Goal: Information Seeking & Learning: Learn about a topic

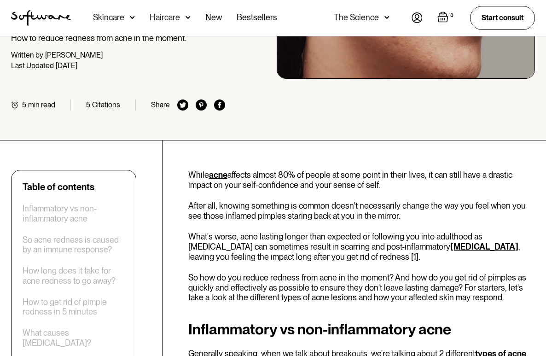
scroll to position [238, 0]
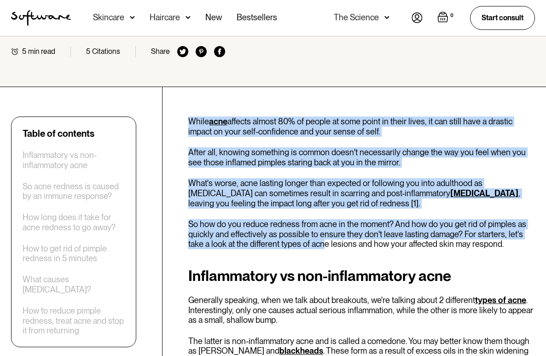
drag, startPoint x: 190, startPoint y: 118, endPoint x: 302, endPoint y: 242, distance: 167.5
click at [302, 242] on p "So how do you reduce redness from acne in the moment? And how do you get rid of…" at bounding box center [361, 234] width 347 height 30
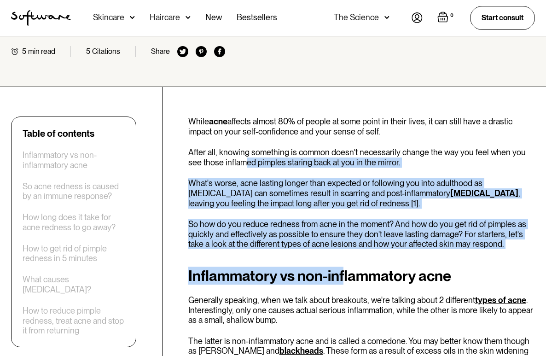
drag, startPoint x: 344, startPoint y: 269, endPoint x: 231, endPoint y: 157, distance: 159.5
click at [231, 157] on p "After all, knowing something is common doesn't necessarily change the way you f…" at bounding box center [361, 157] width 347 height 20
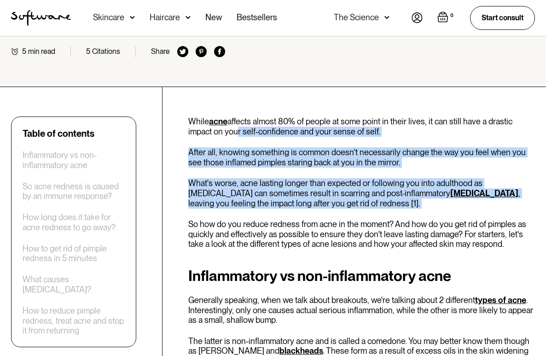
drag, startPoint x: 234, startPoint y: 129, endPoint x: 294, endPoint y: 209, distance: 100.6
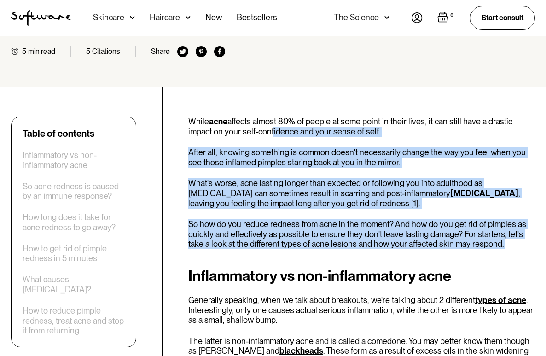
drag, startPoint x: 351, startPoint y: 259, endPoint x: 269, endPoint y: 125, distance: 157.2
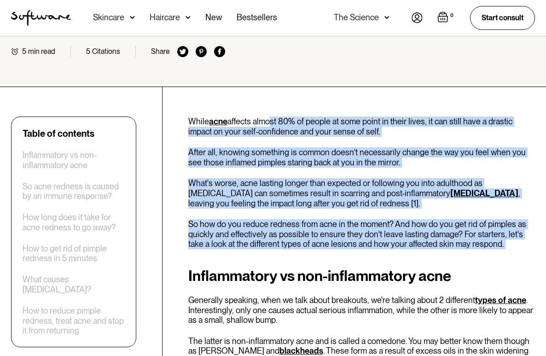
click at [269, 124] on p "While acne affects almost 80% of people at some point in their lives, it can st…" at bounding box center [361, 126] width 347 height 20
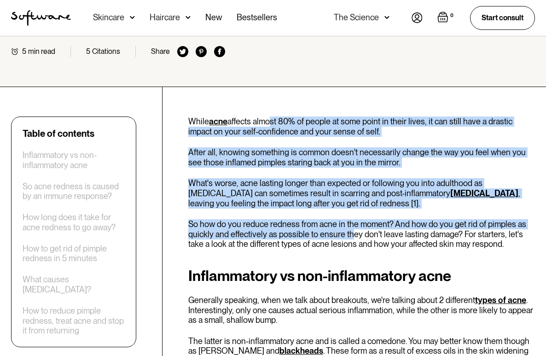
drag, startPoint x: 265, startPoint y: 122, endPoint x: 352, endPoint y: 234, distance: 141.8
click at [352, 234] on p "So how do you reduce redness from acne in the moment? And how do you get rid of…" at bounding box center [361, 234] width 347 height 30
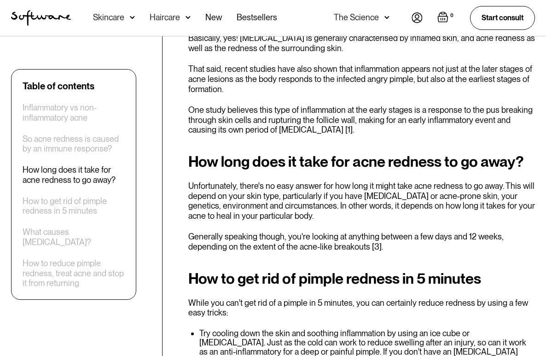
scroll to position [758, 0]
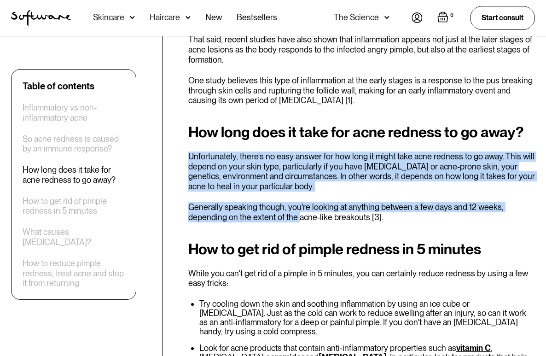
drag, startPoint x: 197, startPoint y: 141, endPoint x: 298, endPoint y: 211, distance: 122.7
click at [298, 211] on div "How long does it take for acne redness to go away? Unfortunately, there's no ea…" at bounding box center [361, 173] width 347 height 99
click at [298, 211] on p "Generally speaking though, you're looking at anything between a few days and 12…" at bounding box center [361, 212] width 347 height 20
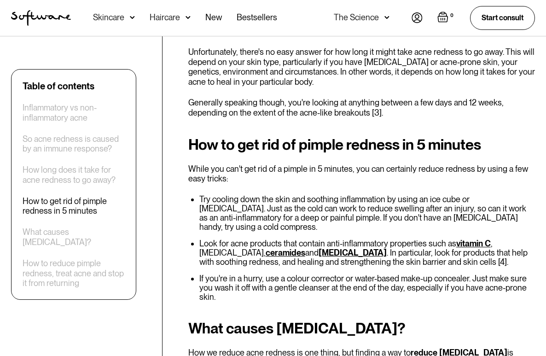
scroll to position [870, 0]
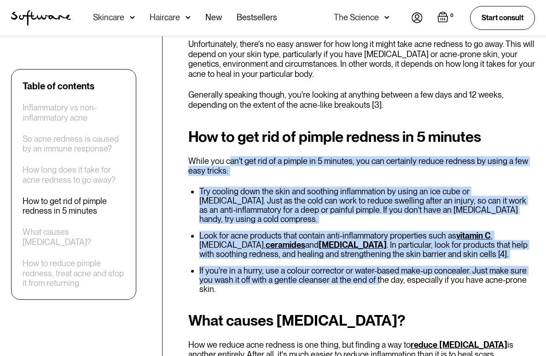
drag, startPoint x: 377, startPoint y: 263, endPoint x: 230, endPoint y: 152, distance: 184.1
click at [230, 152] on div "How to get rid of pimple redness in 5 minutes While you can't get rid of a pimp…" at bounding box center [361, 210] width 347 height 165
click at [230, 156] on p "While you can't get rid of a pimple in 5 minutes, you can certainly reduce redn…" at bounding box center [361, 166] width 347 height 20
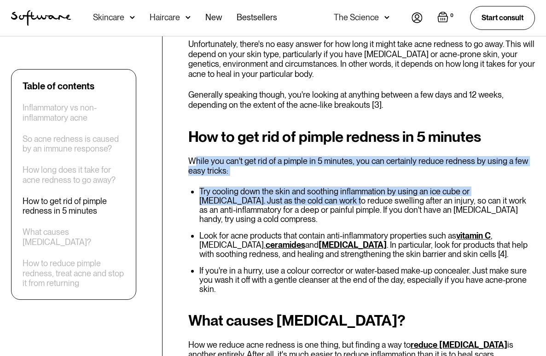
drag, startPoint x: 193, startPoint y: 151, endPoint x: 289, endPoint y: 191, distance: 104.2
click at [289, 191] on div "How to get rid of pimple redness in 5 minutes While you can't get rid of a pimp…" at bounding box center [361, 210] width 347 height 165
click at [289, 191] on li "Try cooling down the skin and soothing inflammation by using an ice cube or [ME…" at bounding box center [367, 205] width 336 height 37
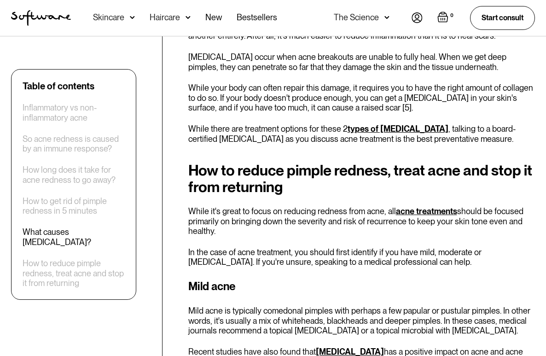
scroll to position [1212, 0]
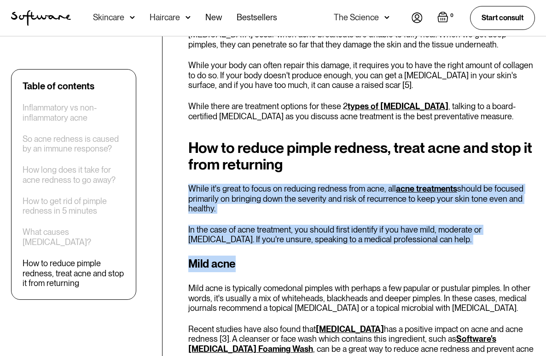
drag, startPoint x: 188, startPoint y: 168, endPoint x: 292, endPoint y: 232, distance: 121.9
click at [292, 255] on h3 "Mild acne" at bounding box center [361, 263] width 347 height 17
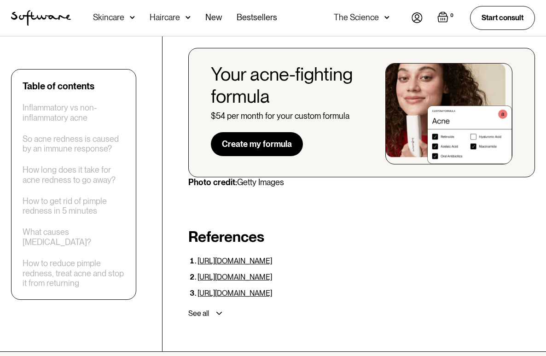
scroll to position [2043, 0]
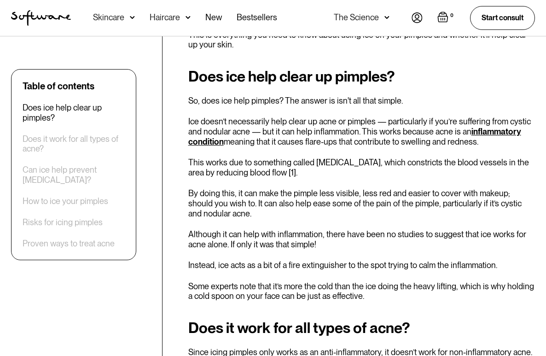
scroll to position [399, 0]
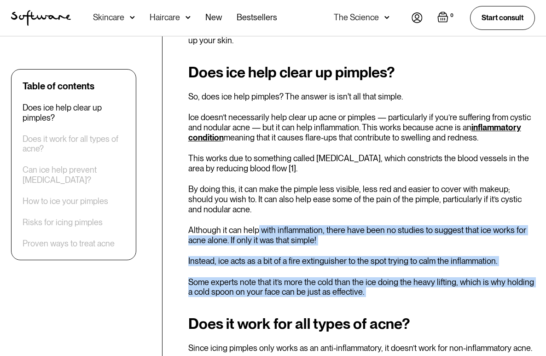
drag, startPoint x: 339, startPoint y: 301, endPoint x: 255, endPoint y: 226, distance: 112.8
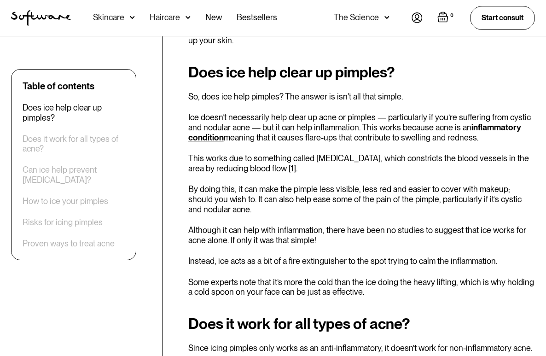
click at [253, 225] on p "Although it can help with inflammation, there have been no studies to suggest t…" at bounding box center [361, 235] width 347 height 20
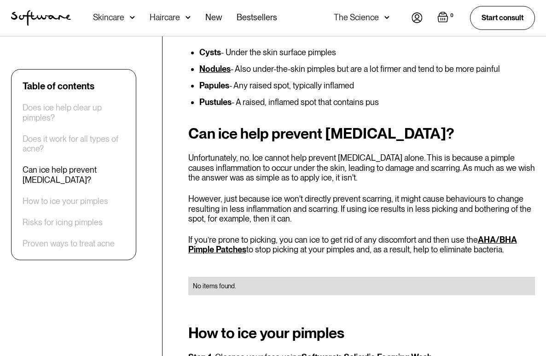
scroll to position [826, 0]
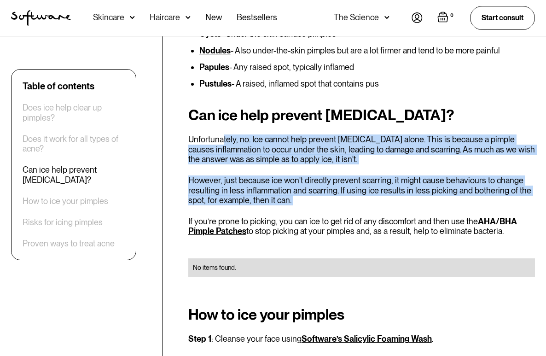
drag, startPoint x: 224, startPoint y: 133, endPoint x: 313, endPoint y: 207, distance: 115.5
click at [313, 207] on div "Can ice help prevent acne scars? Unfortunately, no. Ice cannot help prevent acn…" at bounding box center [361, 197] width 347 height 181
click at [313, 216] on p "If you’re prone to picking, you can ice to get rid of any discomfort and then u…" at bounding box center [361, 226] width 347 height 20
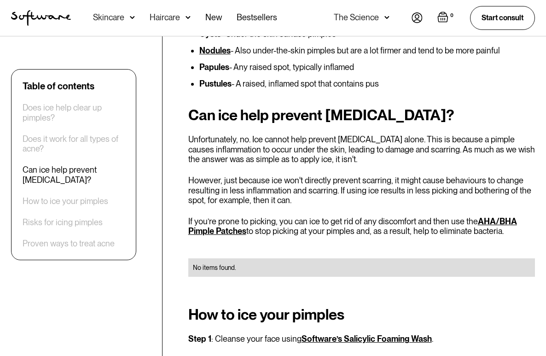
scroll to position [1009, 0]
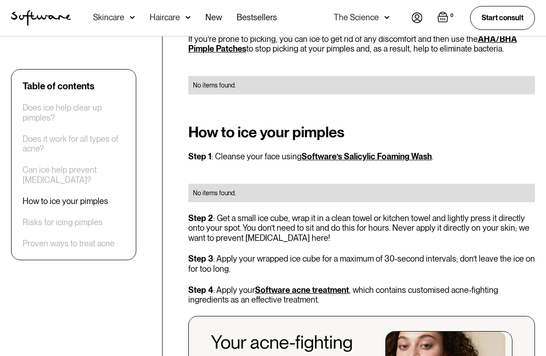
drag, startPoint x: 319, startPoint y: 256, endPoint x: 250, endPoint y: 207, distance: 84.7
click at [250, 207] on div "How to ice your pimples Step 1 : Cleanse your face using Software’s Salicylic F…" at bounding box center [361, 299] width 347 height 351
click at [250, 213] on p "Step 2 : Get a small ice cube, wrap it in a clean towel or kitchen towel and li…" at bounding box center [361, 228] width 347 height 30
drag, startPoint x: 218, startPoint y: 203, endPoint x: 271, endPoint y: 256, distance: 75.2
click at [273, 256] on div "How to ice your pimples Step 1 : Cleanse your face using Software’s Salicylic F…" at bounding box center [361, 299] width 347 height 351
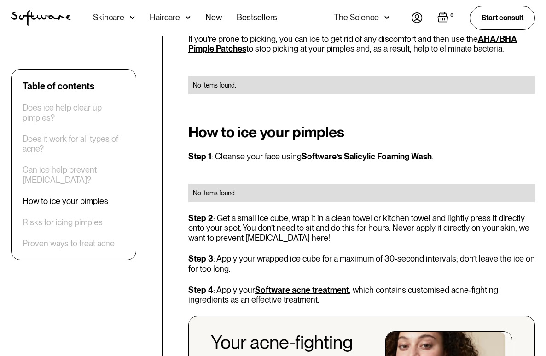
click at [271, 256] on p "Step 3 : Apply your wrapped ice cube for a maximum of 30-second intervals; don’…" at bounding box center [361, 264] width 347 height 20
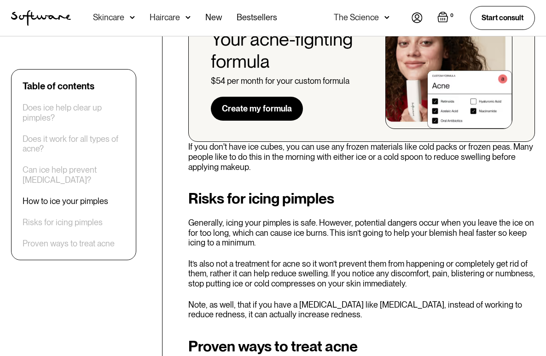
scroll to position [1352, 0]
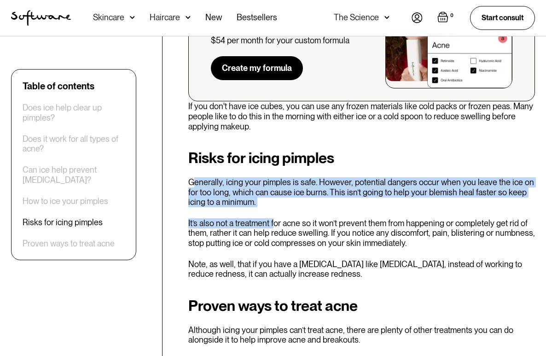
drag, startPoint x: 196, startPoint y: 169, endPoint x: 273, endPoint y: 206, distance: 85.2
click at [273, 206] on div "Risks for icing pimples Generally, icing your pimples is safe. However, potenti…" at bounding box center [361, 214] width 347 height 129
click at [273, 218] on p "It’s also not a treatment for acne so it won’t prevent them from happening or c…" at bounding box center [361, 233] width 347 height 30
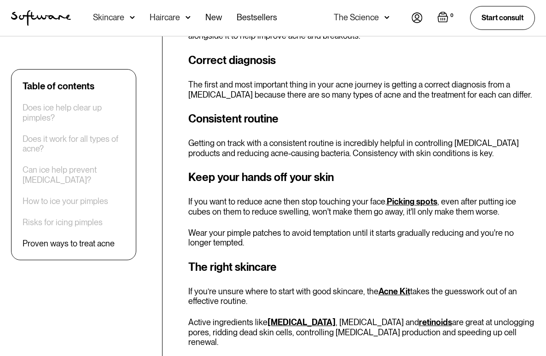
scroll to position [1696, 0]
